Goal: Information Seeking & Learning: Learn about a topic

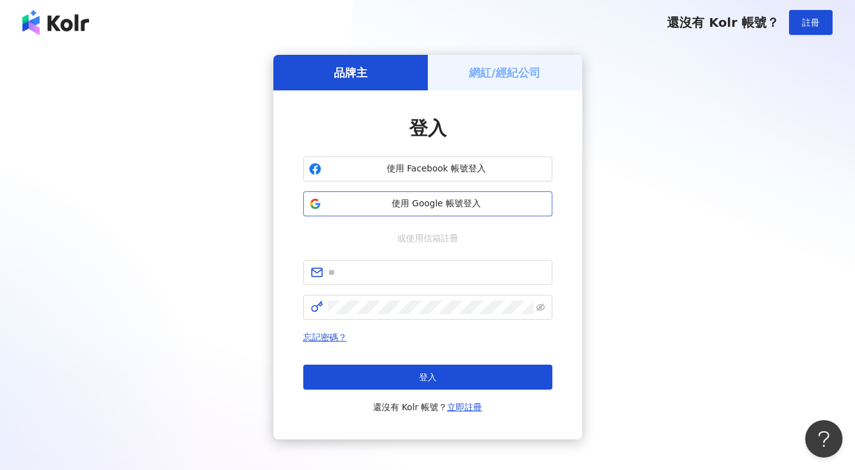
click at [417, 209] on span "使用 Google 帳號登入" at bounding box center [436, 203] width 221 height 12
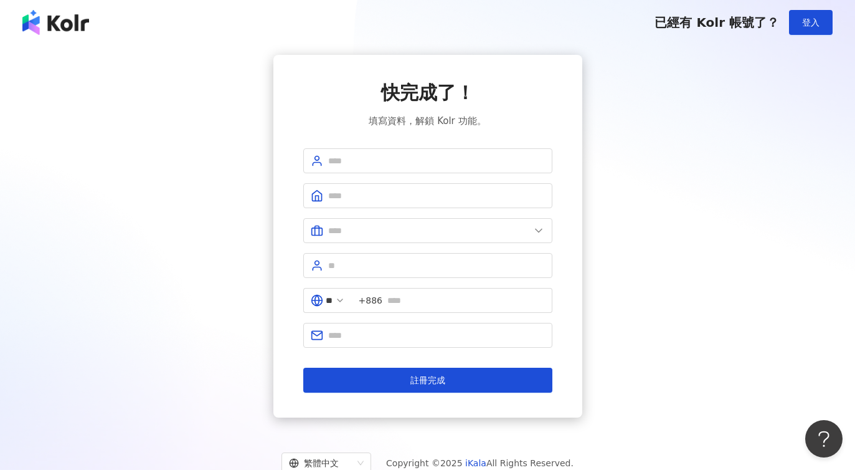
click at [704, 128] on div "快完成了！ 填寫資料，解鎖 Kolr 功能。 ** +886 註冊完成" at bounding box center [427, 236] width 825 height 363
click at [169, 35] on div "已經有 Kolr 帳號了？ 登入" at bounding box center [427, 22] width 855 height 45
click at [123, 40] on div "已經有 Kolr 帳號了？ 登入" at bounding box center [427, 22] width 855 height 45
click at [144, 103] on div "快完成了！ 填寫資料，解鎖 Kolr 功能。 ** +886 註冊完成" at bounding box center [427, 236] width 825 height 363
click at [660, 162] on div "快完成了！ 填寫資料，解鎖 Kolr 功能。 ** +886 註冊完成" at bounding box center [427, 236] width 825 height 363
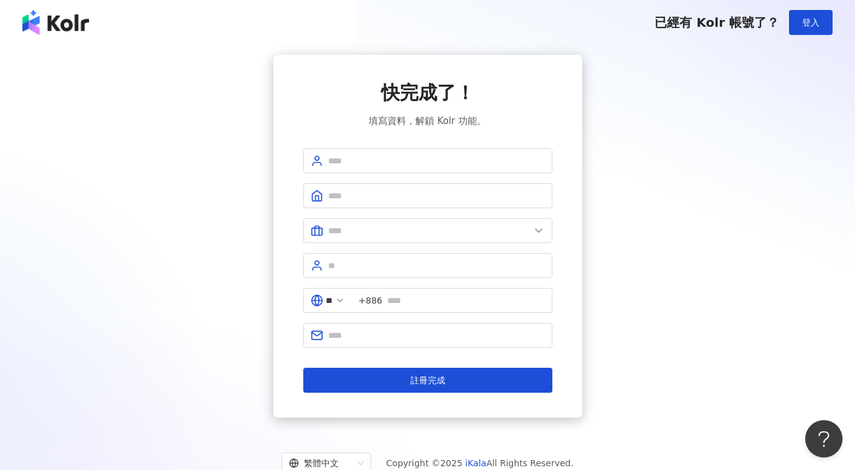
click at [684, 255] on div "快完成了！ 填寫資料，解鎖 Kolr 功能。 ** +886 註冊完成" at bounding box center [427, 236] width 825 height 363
click at [814, 30] on button "登入" at bounding box center [811, 22] width 44 height 25
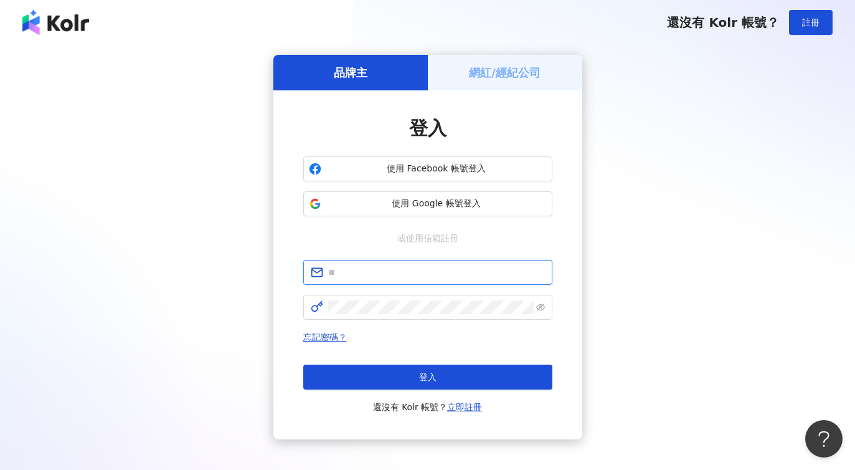
click at [405, 270] on input "text" at bounding box center [436, 272] width 217 height 14
paste input "****"
type input "****"
drag, startPoint x: 356, startPoint y: 274, endPoint x: 295, endPoint y: 266, distance: 62.2
click at [295, 266] on div "登入 使用 Facebook 帳號登入 使用 Google 帳號登入 或使用信箱註冊 **** 忘記密碼？ 登入 還沒有 Kolr 帳號？ 立即註冊" at bounding box center [427, 264] width 309 height 349
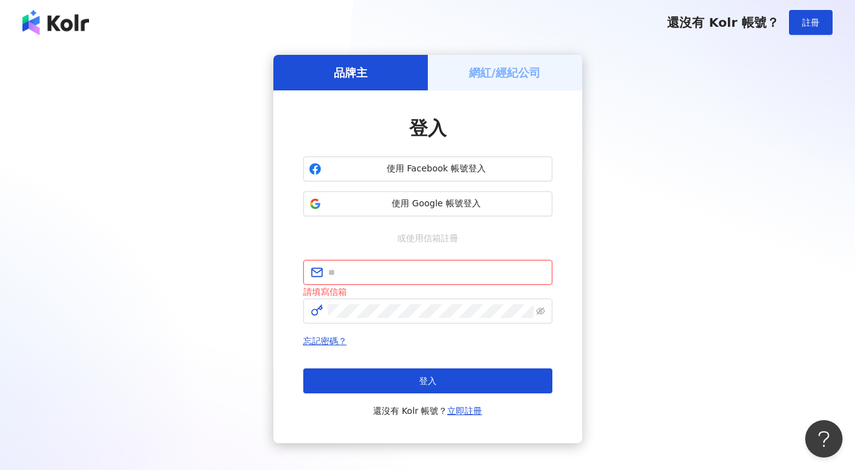
click at [360, 271] on input "text" at bounding box center [436, 272] width 217 height 14
paste input "**********"
type input "**********"
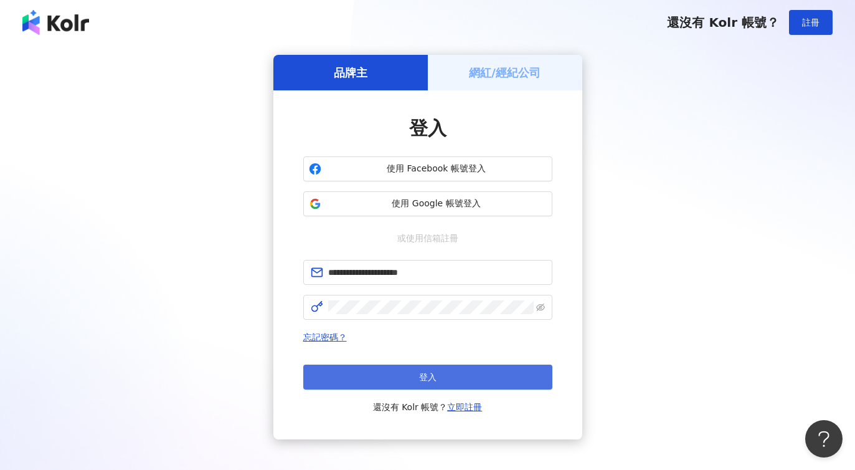
click at [460, 376] on button "登入" at bounding box center [427, 376] width 249 height 25
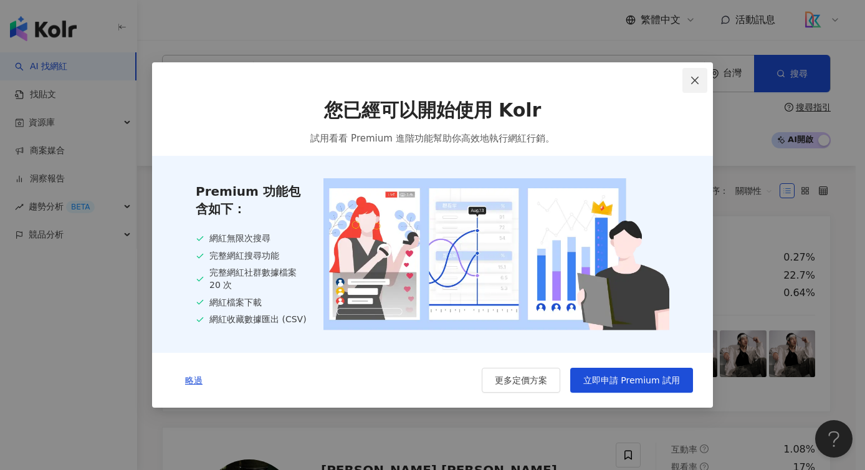
click at [691, 81] on icon "close" at bounding box center [695, 80] width 10 height 10
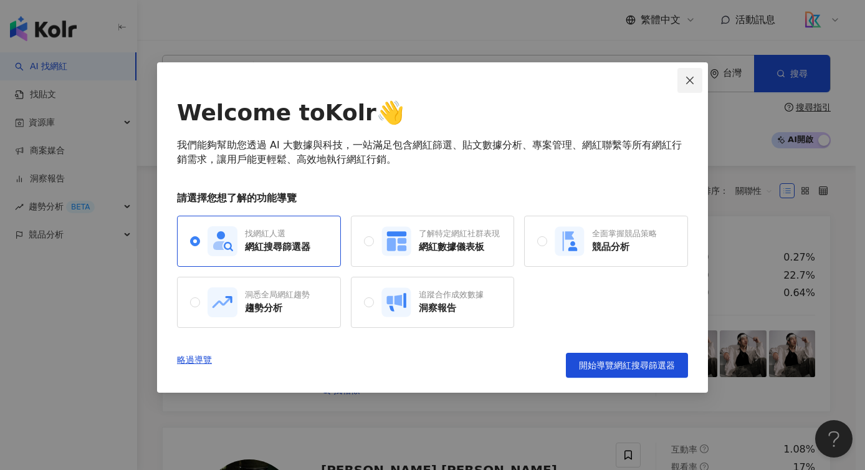
click at [695, 80] on span "Close" at bounding box center [689, 80] width 25 height 10
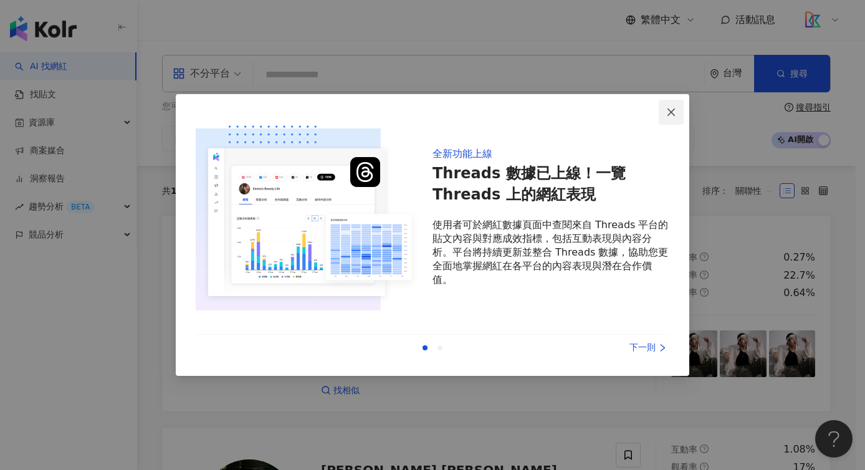
click at [674, 107] on icon "close" at bounding box center [671, 112] width 10 height 10
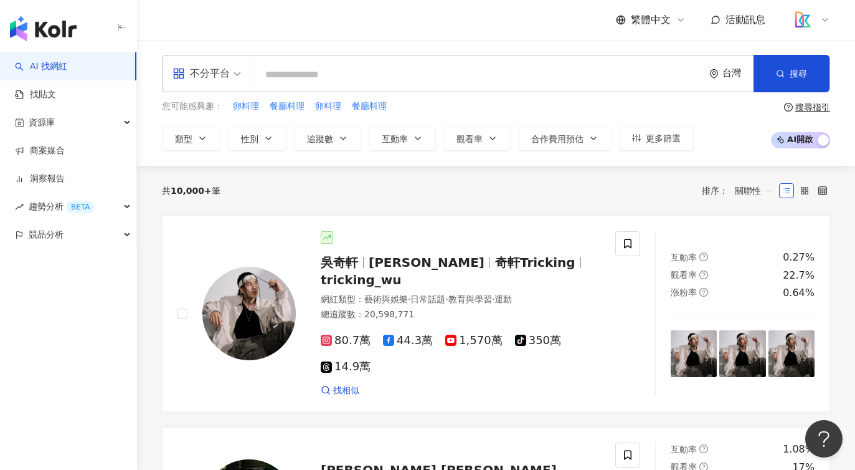
click at [300, 71] on input "search" at bounding box center [479, 75] width 440 height 24
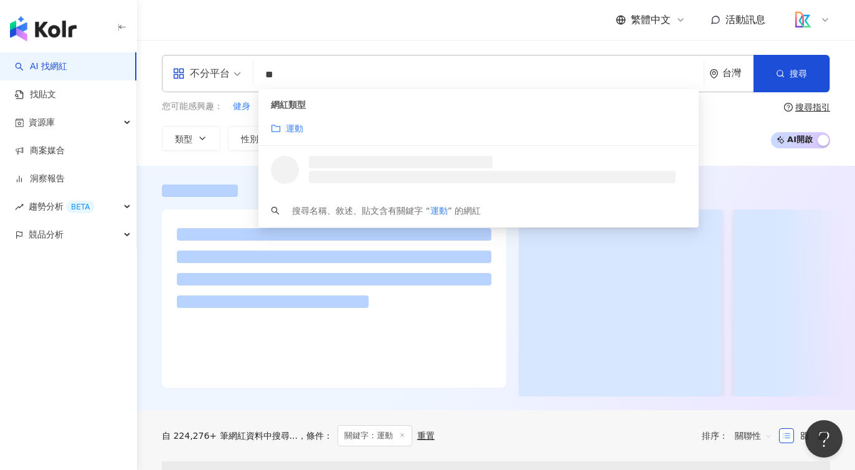
click at [295, 124] on mark "運動" at bounding box center [294, 128] width 17 height 10
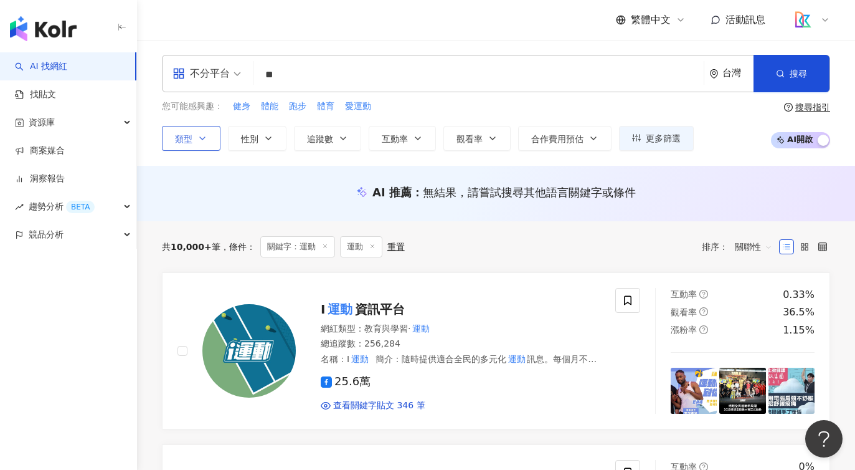
type input "**"
click at [199, 144] on button "類型" at bounding box center [191, 138] width 59 height 25
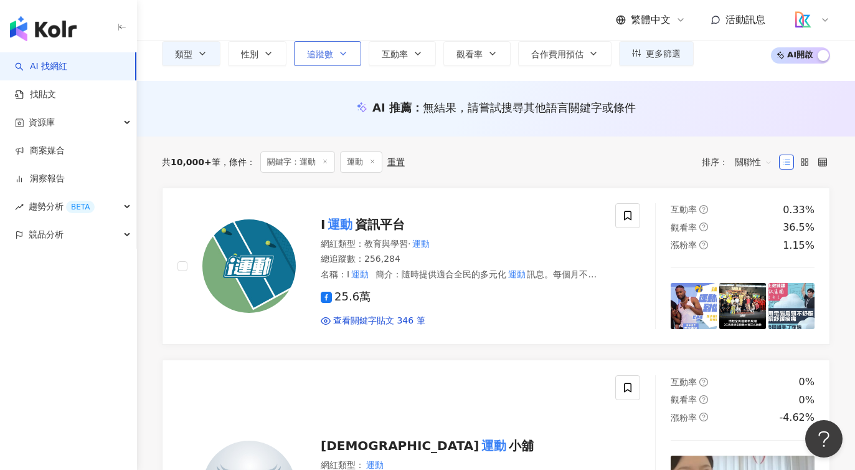
click at [336, 50] on button "追蹤數" at bounding box center [327, 53] width 67 height 25
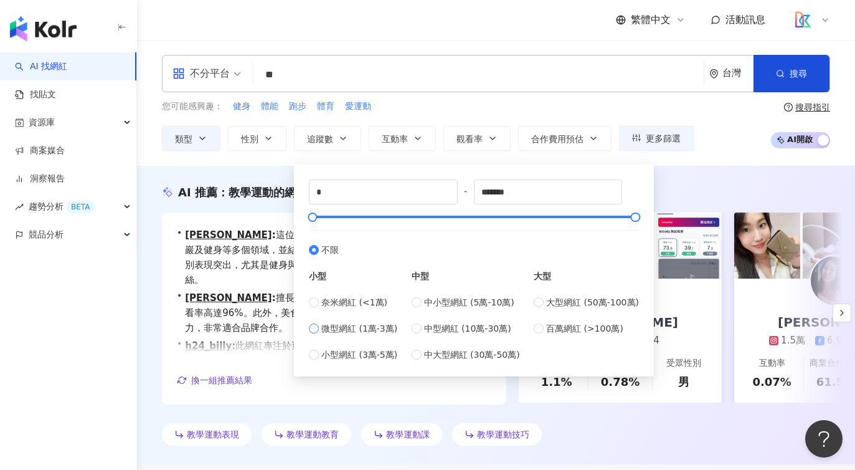
click at [373, 329] on span "微型網紅 (1萬-3萬)" at bounding box center [359, 328] width 76 height 14
type input "*****"
click at [622, 116] on div "您可能感興趣： 健身 體能 跑步 體育 愛運動 類型 性別 追蹤數 互動率 觀看率 合作費用預估 更多篩選 ***** - ***** 不限 小型 奈米網紅 …" at bounding box center [428, 125] width 532 height 51
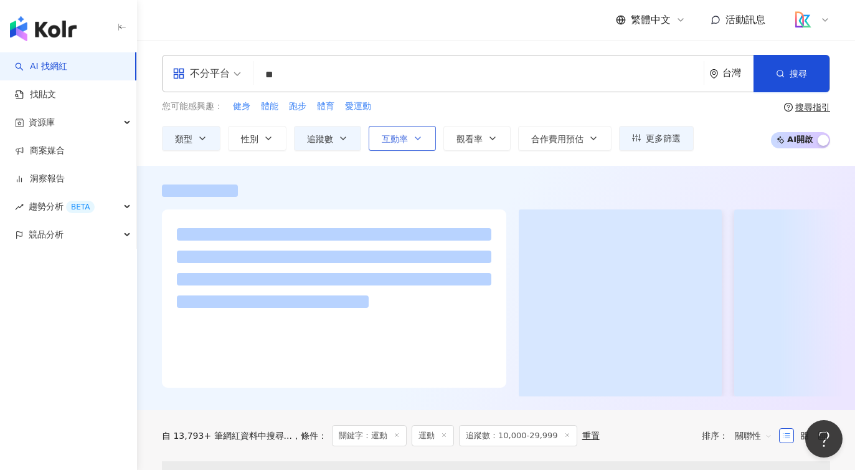
click at [418, 143] on button "互動率" at bounding box center [402, 138] width 67 height 25
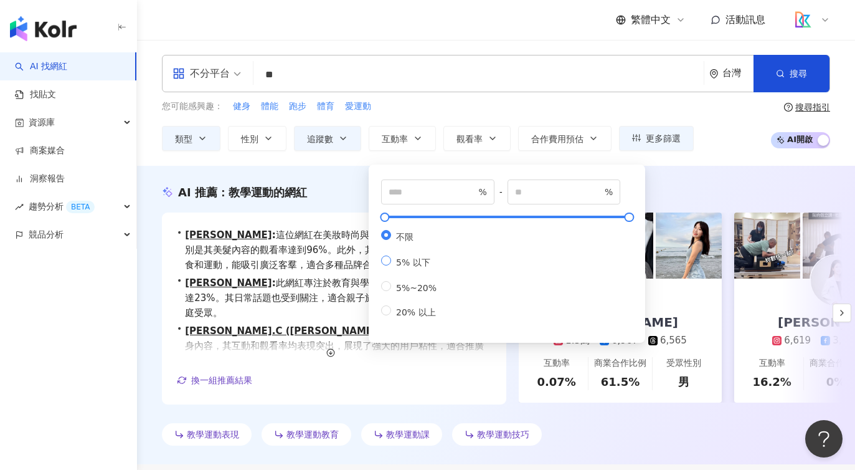
click at [415, 258] on span "5% 以下" at bounding box center [413, 262] width 44 height 10
type input "*"
click at [403, 241] on span "不限" at bounding box center [404, 237] width 27 height 10
click at [563, 194] on input "number" at bounding box center [558, 192] width 87 height 14
type input "*"
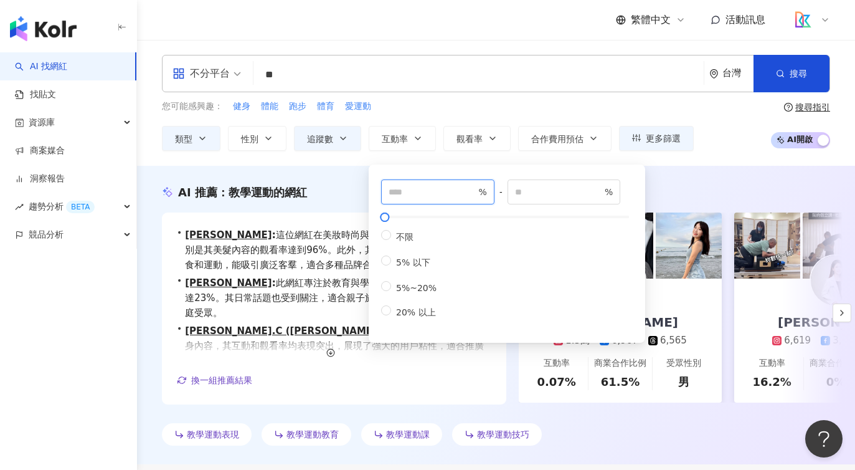
click at [426, 192] on input "number" at bounding box center [432, 192] width 87 height 14
type input "*"
click at [568, 195] on input "*" at bounding box center [558, 192] width 87 height 14
type input "*"
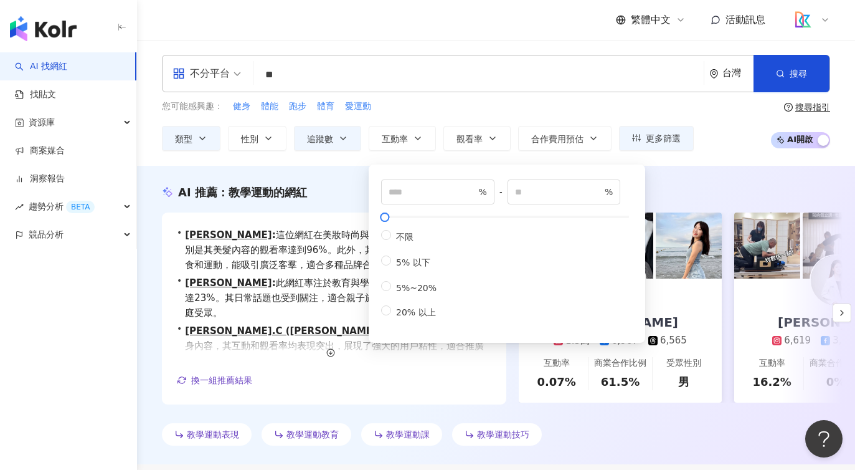
type input "*"
click at [504, 163] on div "* % - * % 不限 5% 以下 5%~20% 20% 以上" at bounding box center [507, 250] width 277 height 184
click at [568, 191] on input "*" at bounding box center [558, 192] width 87 height 14
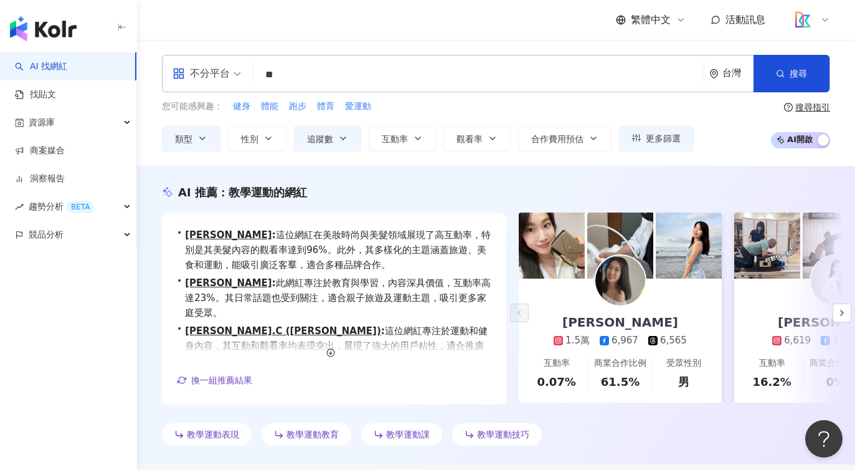
click at [531, 100] on div "您可能感興趣： 健身 體能 跑步 體育 愛運動" at bounding box center [428, 107] width 532 height 14
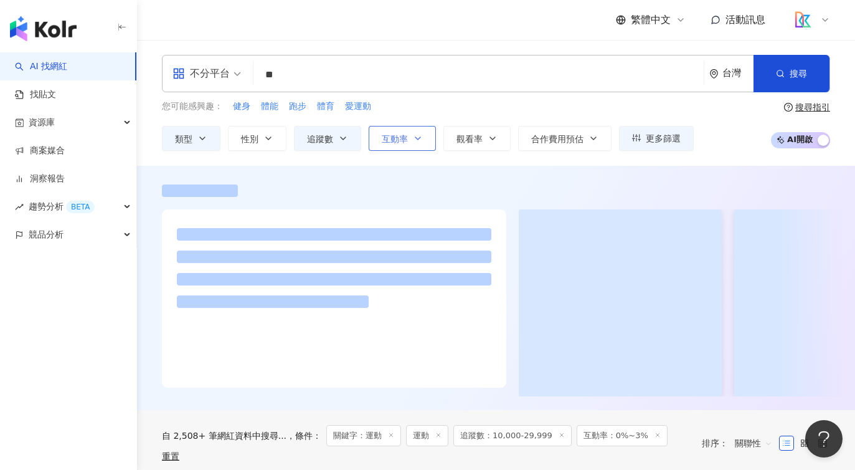
click at [419, 143] on icon "button" at bounding box center [418, 138] width 10 height 10
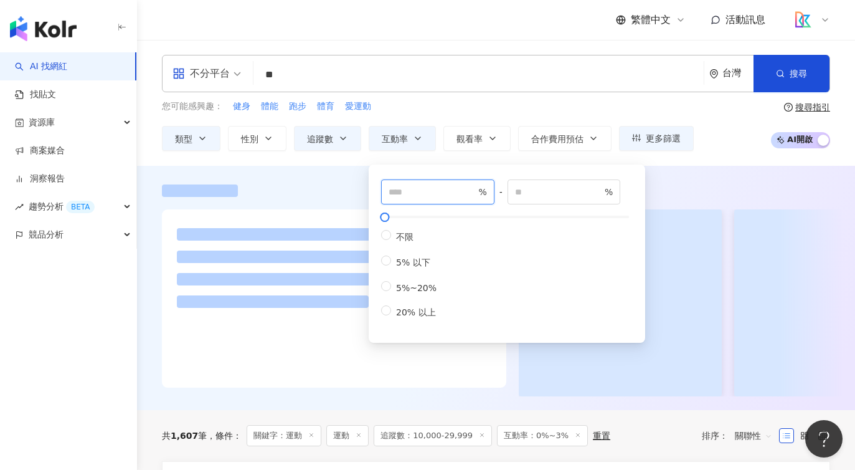
click at [432, 194] on input "*" at bounding box center [432, 192] width 87 height 14
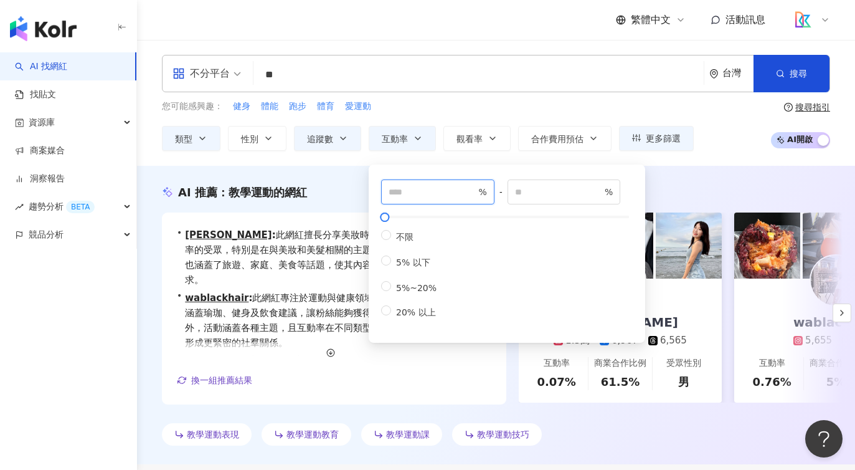
drag, startPoint x: 462, startPoint y: 194, endPoint x: 361, endPoint y: 187, distance: 100.5
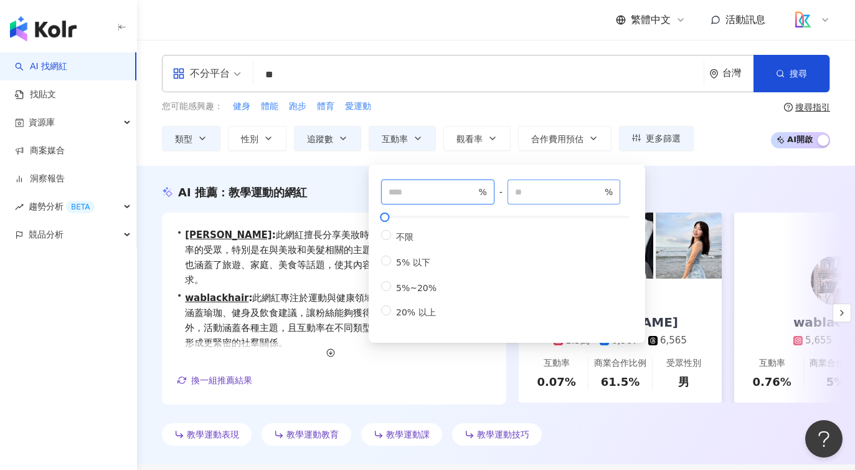
type input "*"
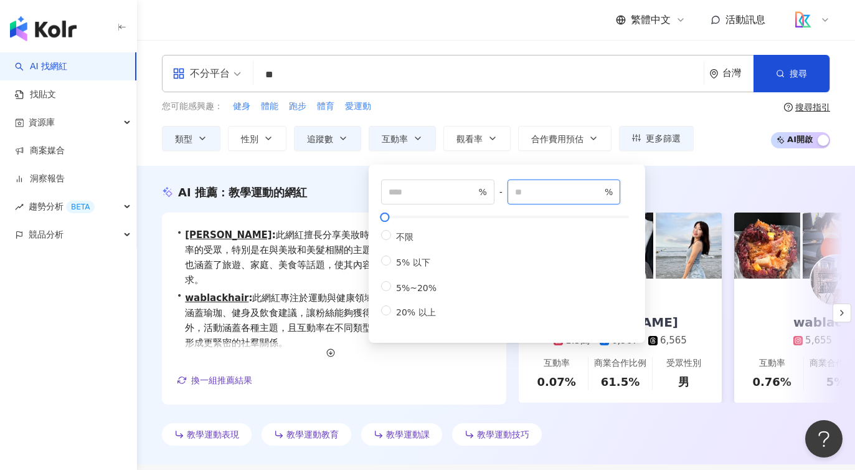
click at [574, 194] on input "*" at bounding box center [558, 192] width 87 height 14
type input "**"
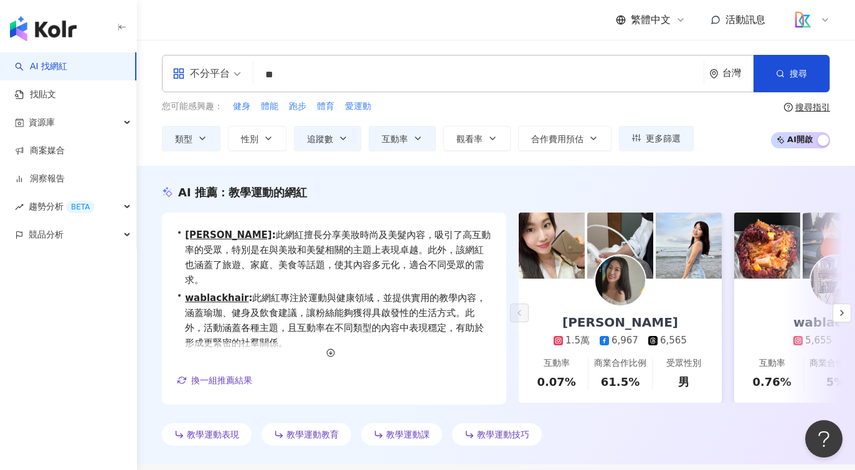
click at [603, 105] on div "您可能感興趣： 健身 體能 跑步 體育 愛運動" at bounding box center [428, 107] width 532 height 14
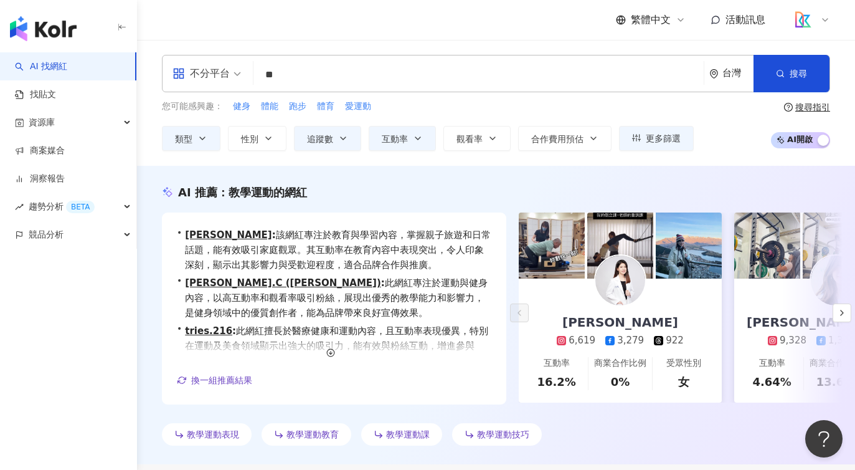
click at [417, 103] on div "您可能感興趣： 健身 體能 跑步 體育 愛運動" at bounding box center [428, 107] width 532 height 14
click at [335, 137] on button "追蹤數" at bounding box center [327, 138] width 67 height 25
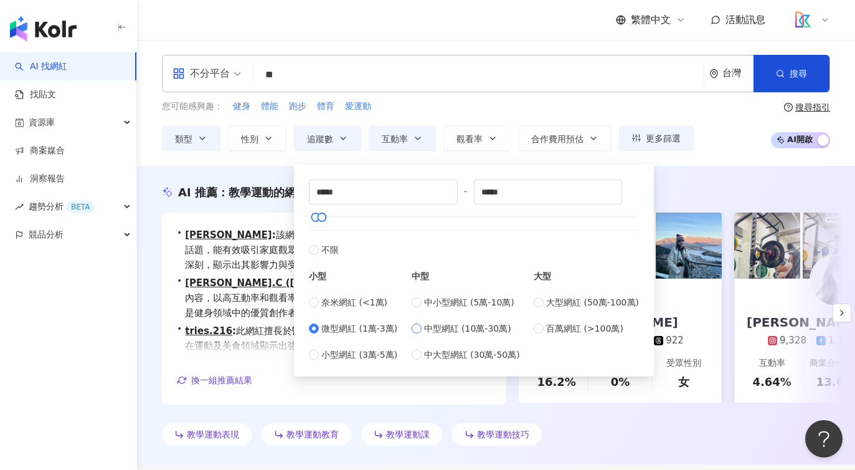
click at [475, 331] on span "中型網紅 (10萬-30萬)" at bounding box center [467, 328] width 87 height 14
type input "******"
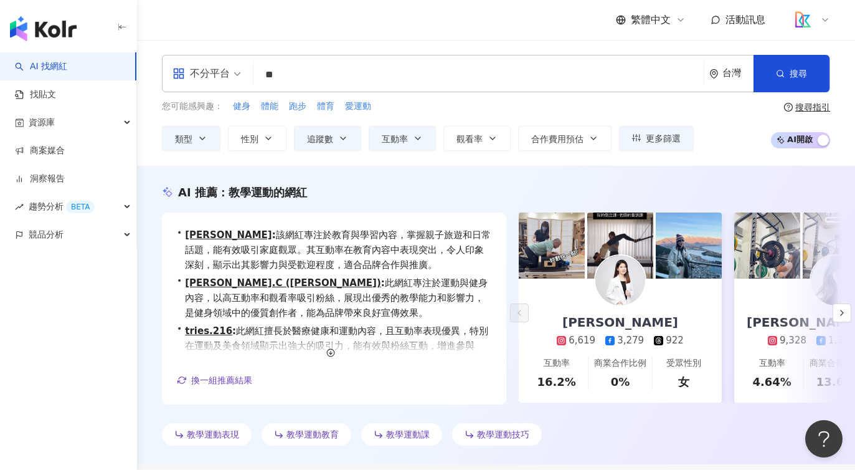
click at [744, 166] on div "AI 推薦 ： 教學運動的網紅 • Chloe : 該網紅專注於教育與學習內容，掌握親子旅遊和日常話題，能有效吸引家庭觀眾。其互動率在教育內容中表現突出，令人…" at bounding box center [496, 315] width 718 height 298
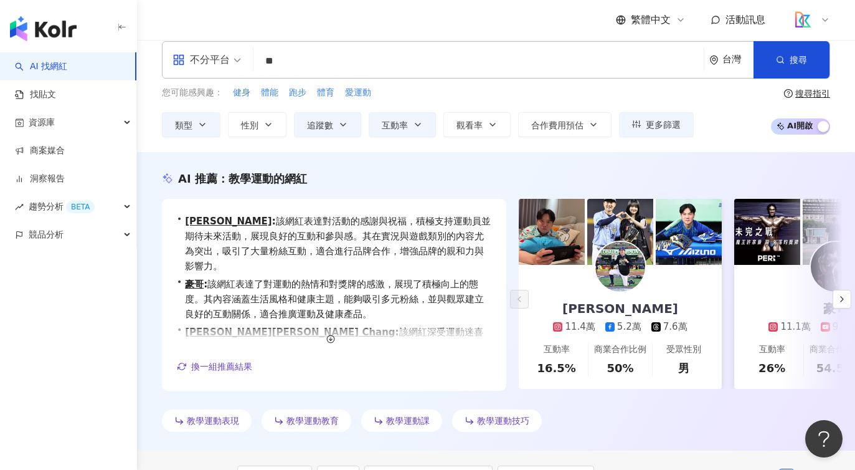
scroll to position [16, 0]
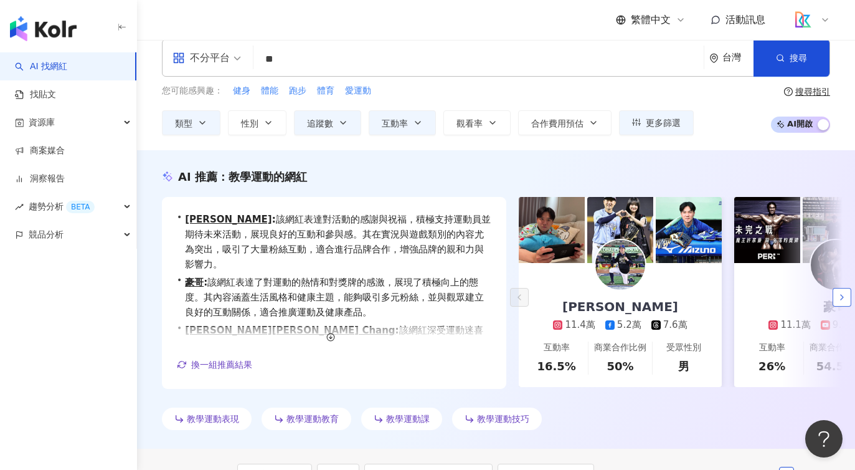
click at [839, 295] on icon "button" at bounding box center [842, 297] width 10 height 10
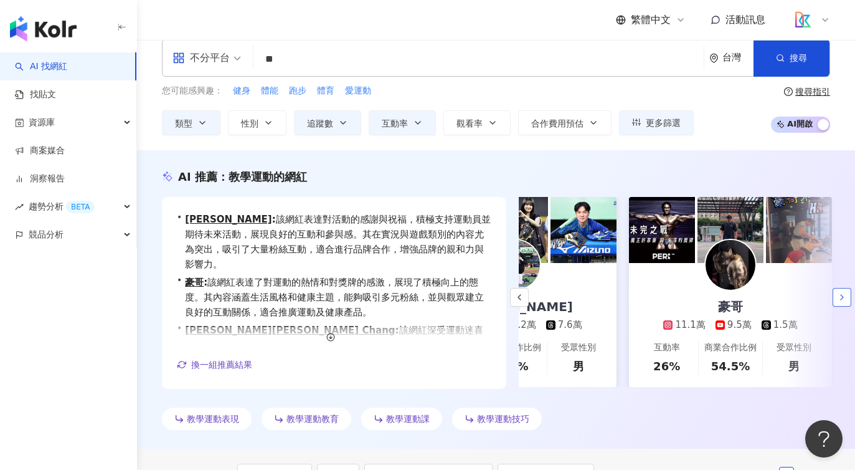
scroll to position [0, 216]
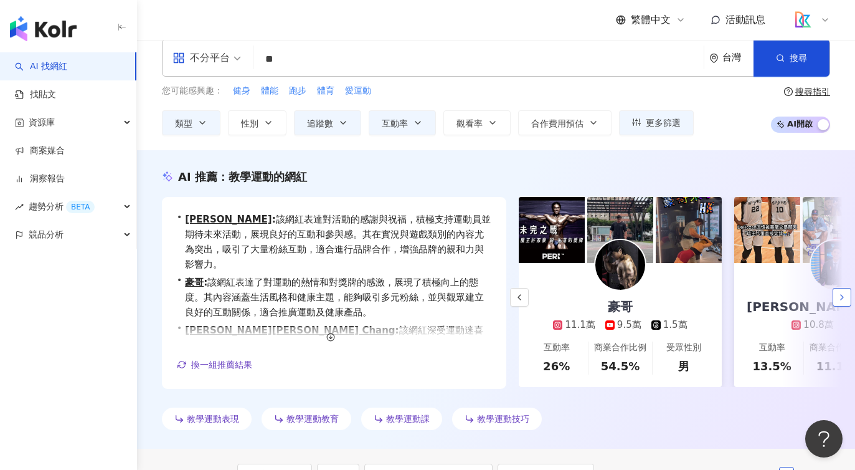
click at [838, 299] on icon "button" at bounding box center [842, 297] width 10 height 10
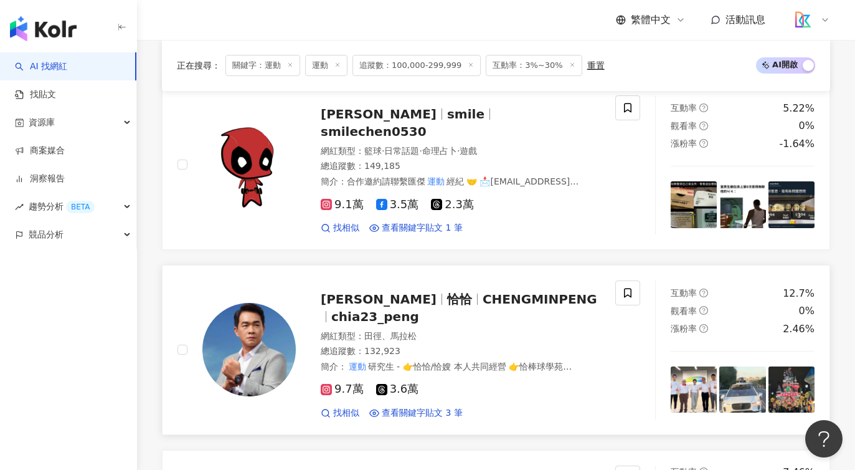
scroll to position [439, 0]
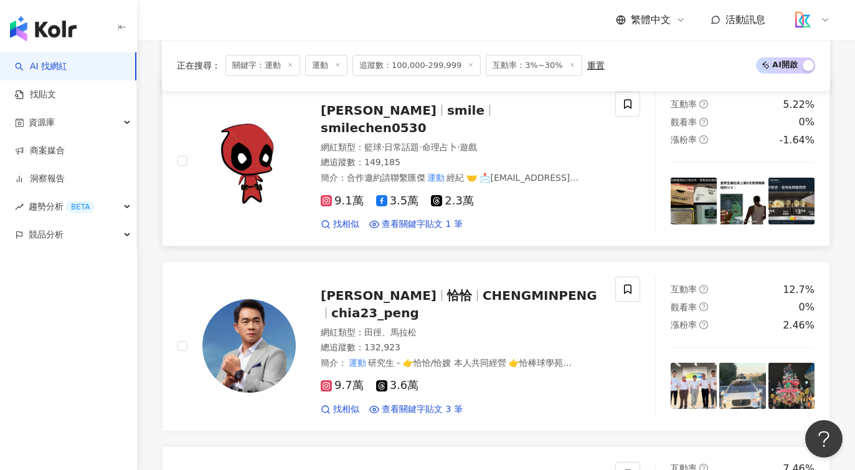
click at [337, 110] on span "陳孝榮" at bounding box center [379, 110] width 116 height 15
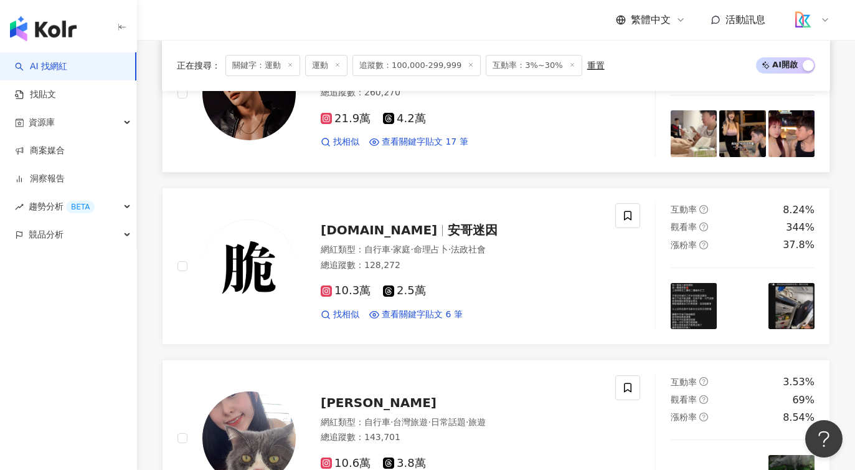
scroll to position [2273, 0]
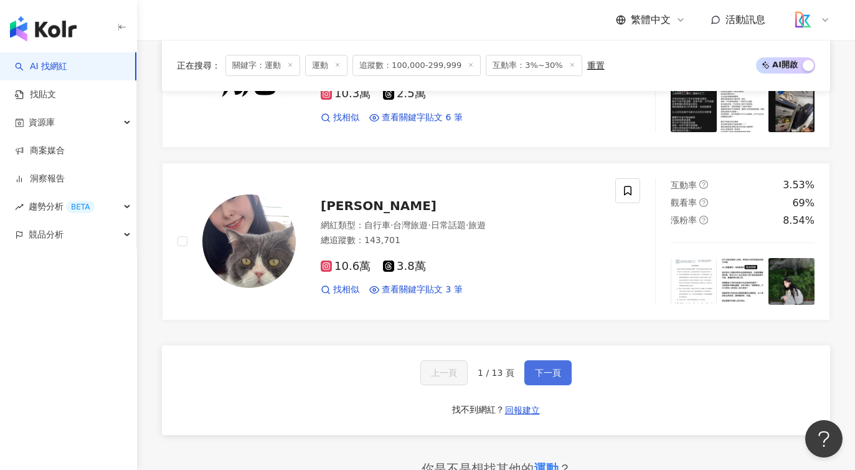
click at [549, 360] on button "下一頁" at bounding box center [548, 372] width 47 height 25
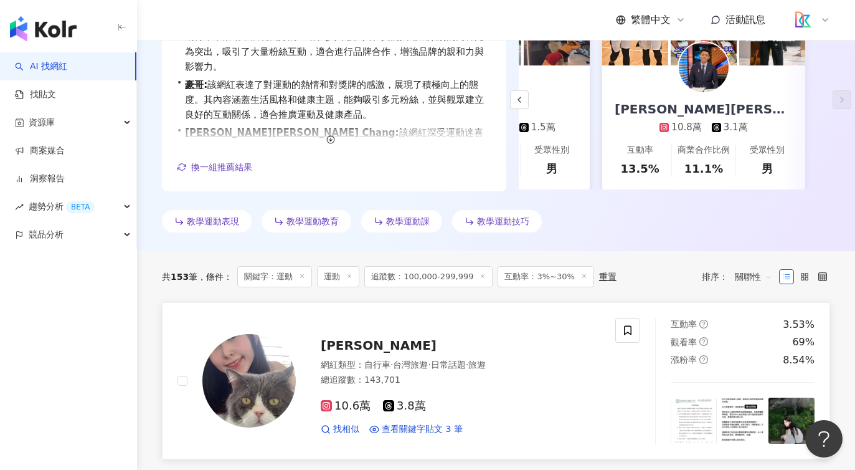
scroll to position [791, 0]
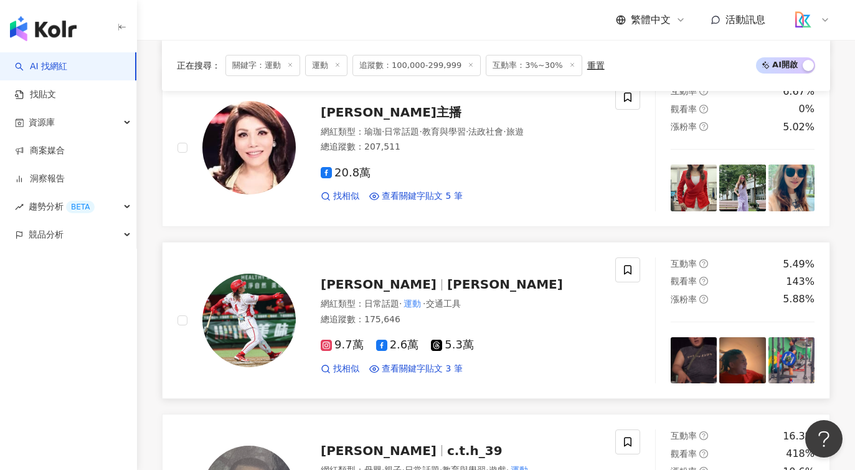
click at [530, 310] on div "網紅類型 ： 日常話題 · 運動 · 交通工具" at bounding box center [461, 304] width 280 height 12
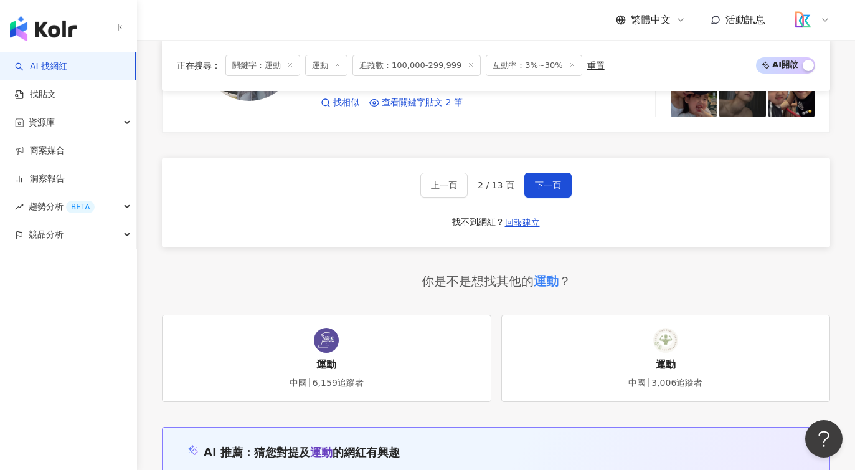
scroll to position [2433, 0]
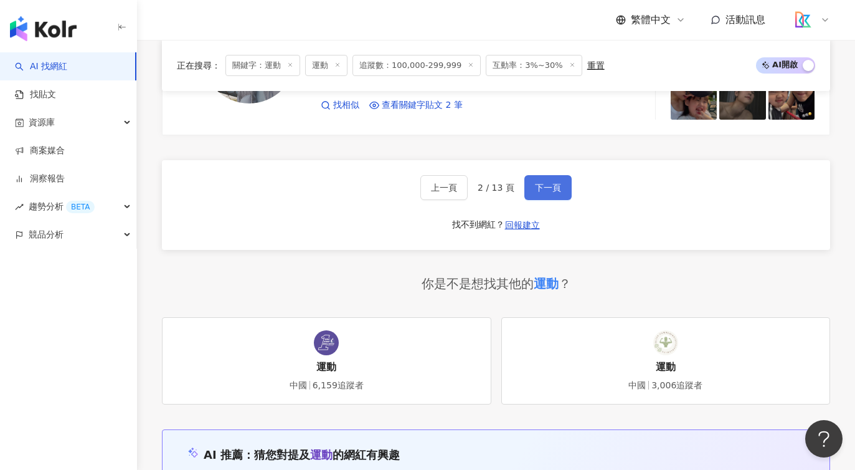
click at [527, 192] on button "下一頁" at bounding box center [548, 187] width 47 height 25
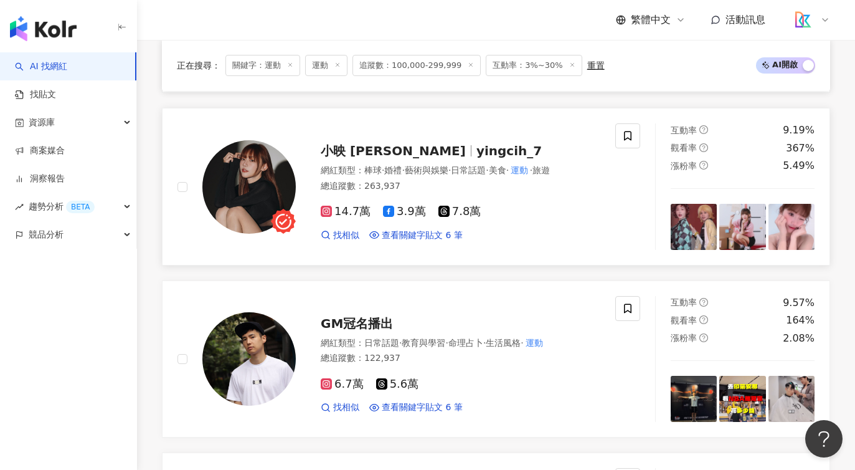
scroll to position [1298, 0]
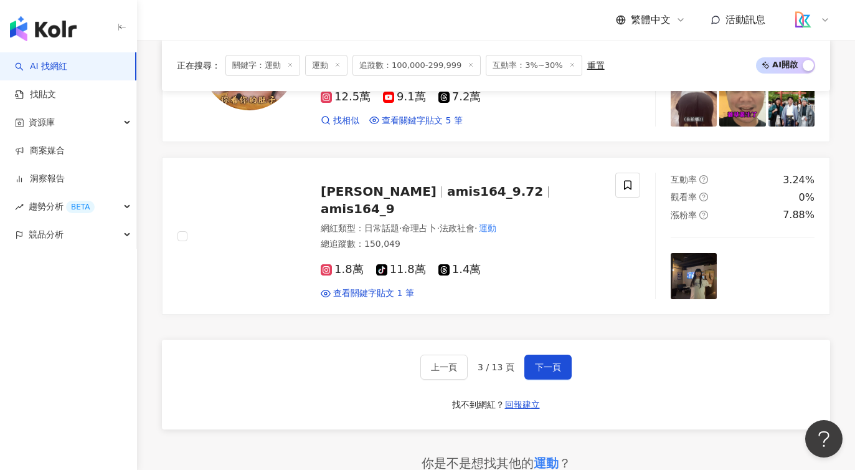
scroll to position [2360, 0]
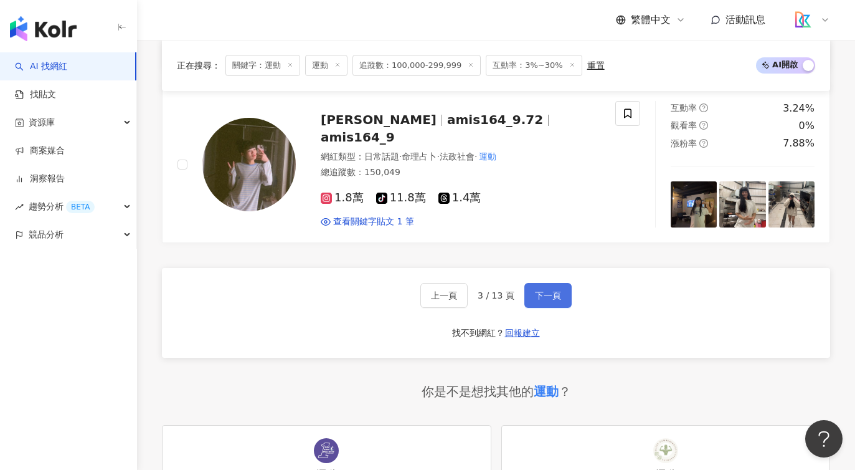
click at [543, 290] on span "下一頁" at bounding box center [548, 295] width 26 height 10
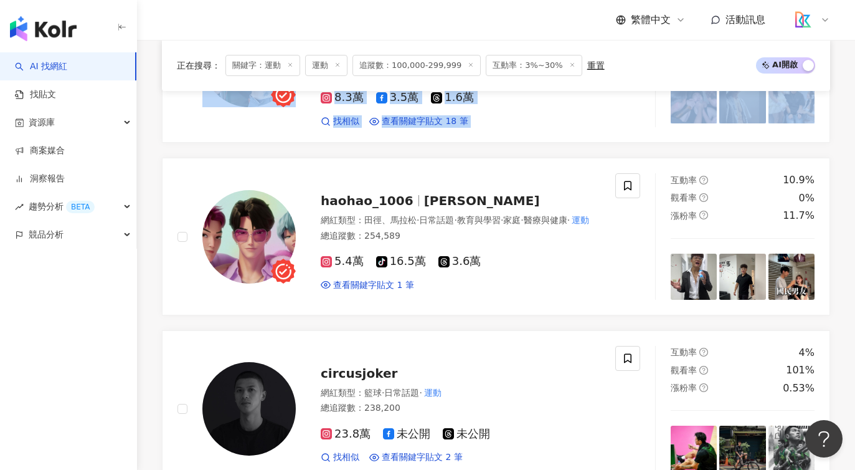
scroll to position [1790, 0]
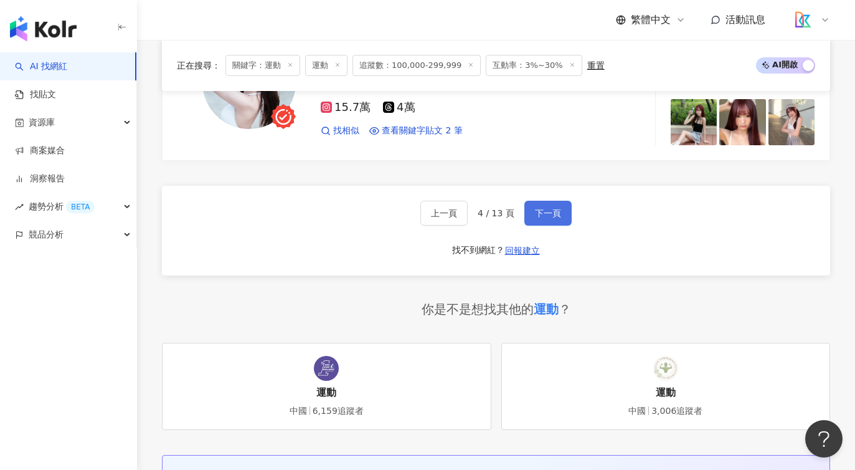
click at [553, 208] on span "下一頁" at bounding box center [548, 213] width 26 height 10
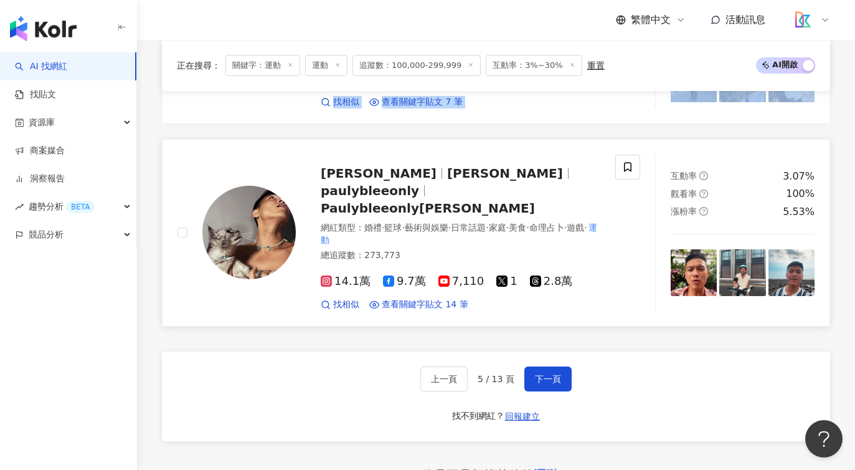
scroll to position [2351, 0]
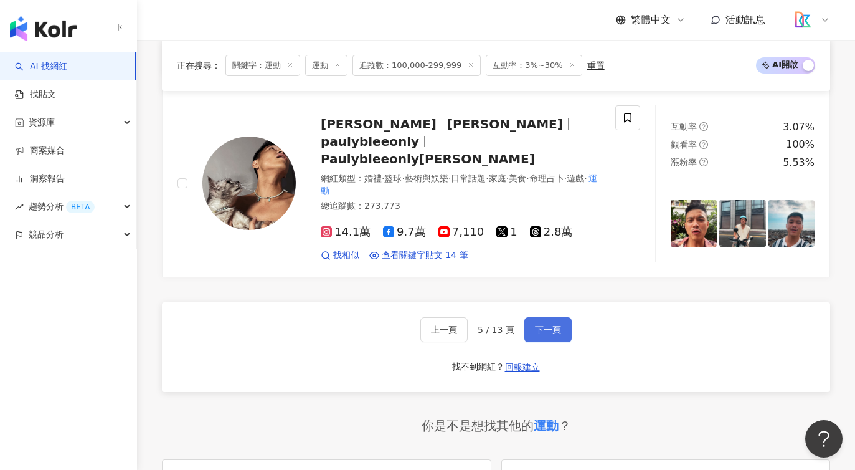
click at [566, 317] on button "下一頁" at bounding box center [548, 329] width 47 height 25
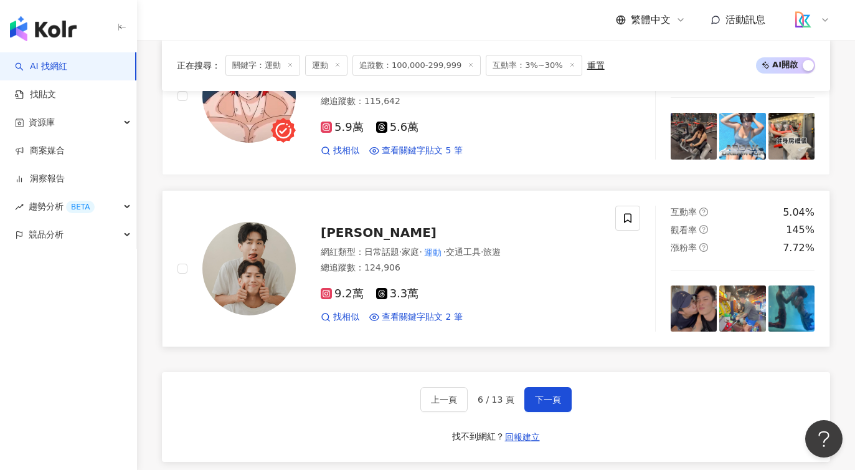
scroll to position [2384, 0]
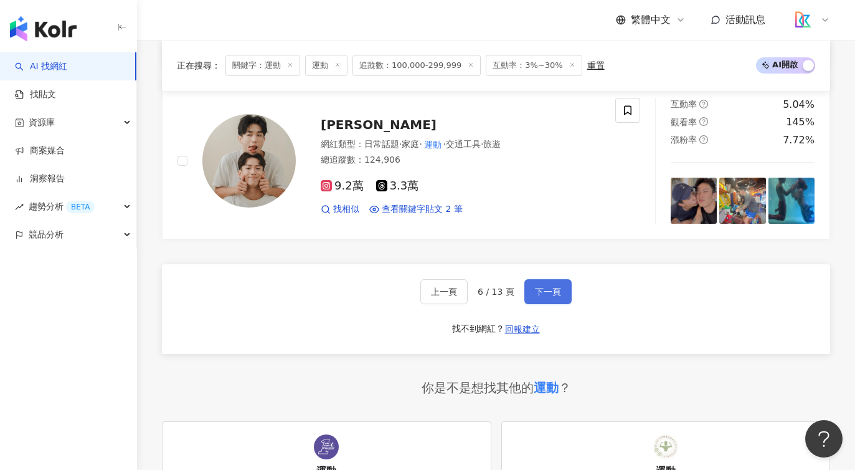
click at [569, 279] on button "下一頁" at bounding box center [548, 291] width 47 height 25
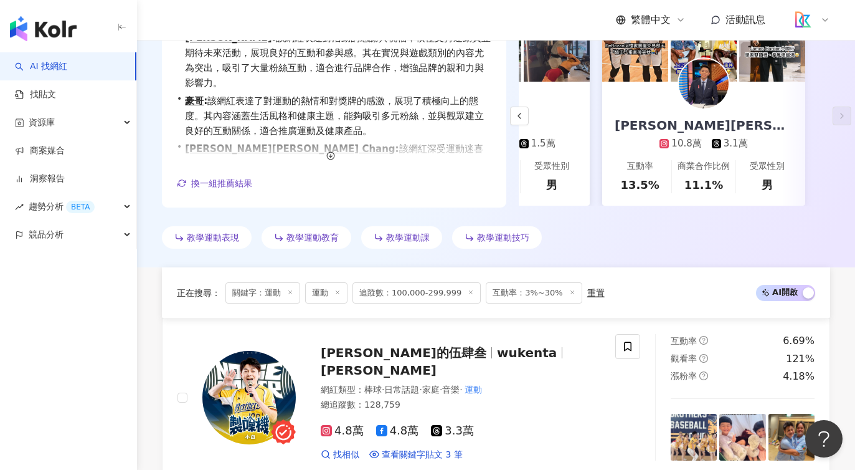
scroll to position [428, 0]
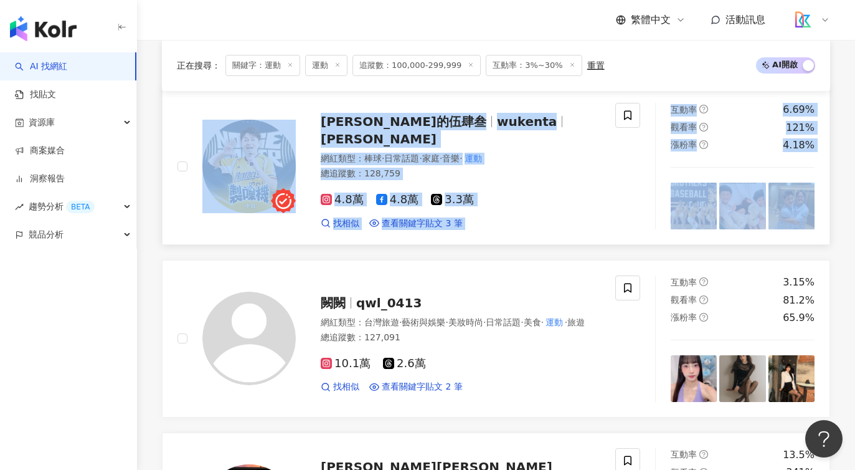
click at [554, 193] on div "4.8萬 4.8萬 3.3萬" at bounding box center [461, 200] width 280 height 14
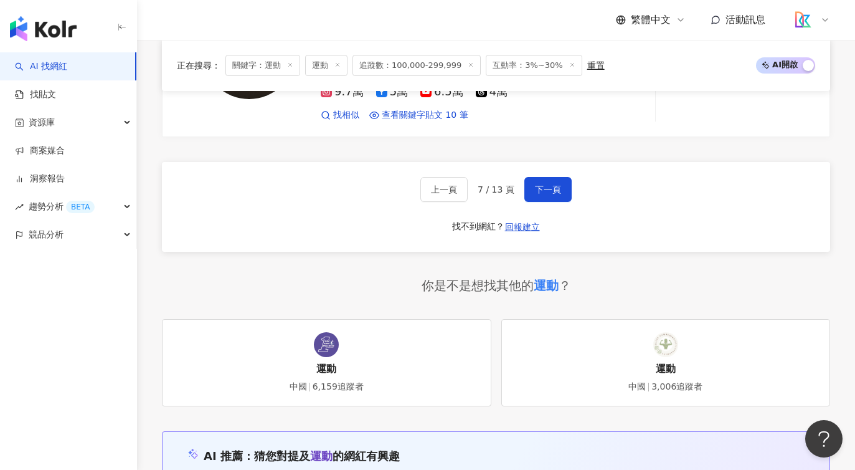
scroll to position [2412, 0]
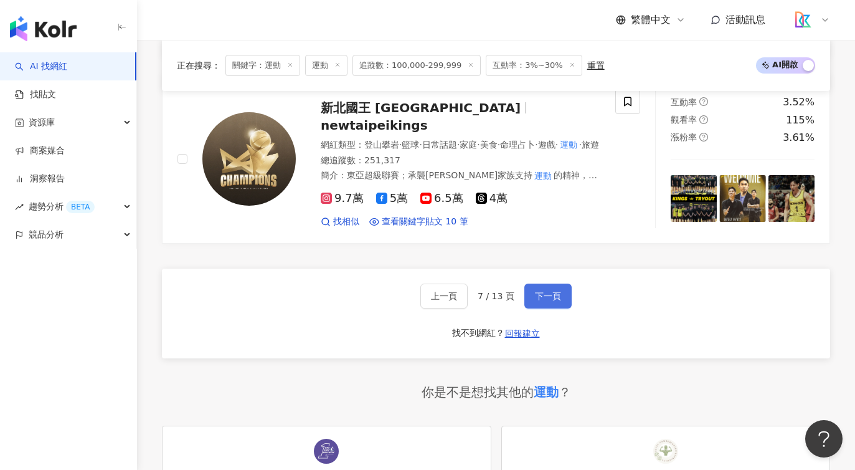
click at [541, 291] on span "下一頁" at bounding box center [548, 296] width 26 height 10
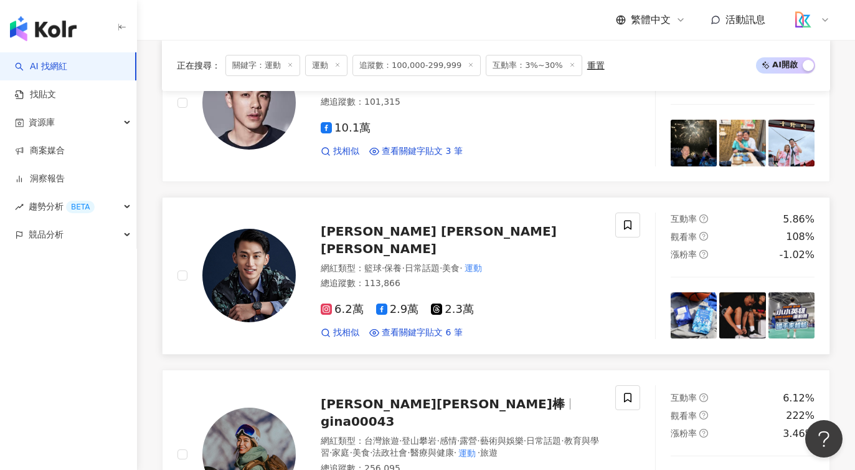
scroll to position [1189, 0]
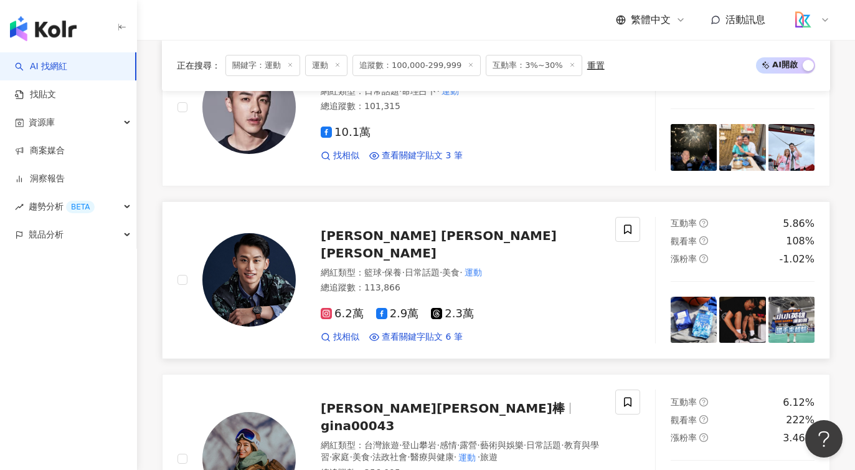
click at [363, 242] on span "Jeff Wu 吳永盛" at bounding box center [439, 244] width 236 height 32
